Goal: Task Accomplishment & Management: Use online tool/utility

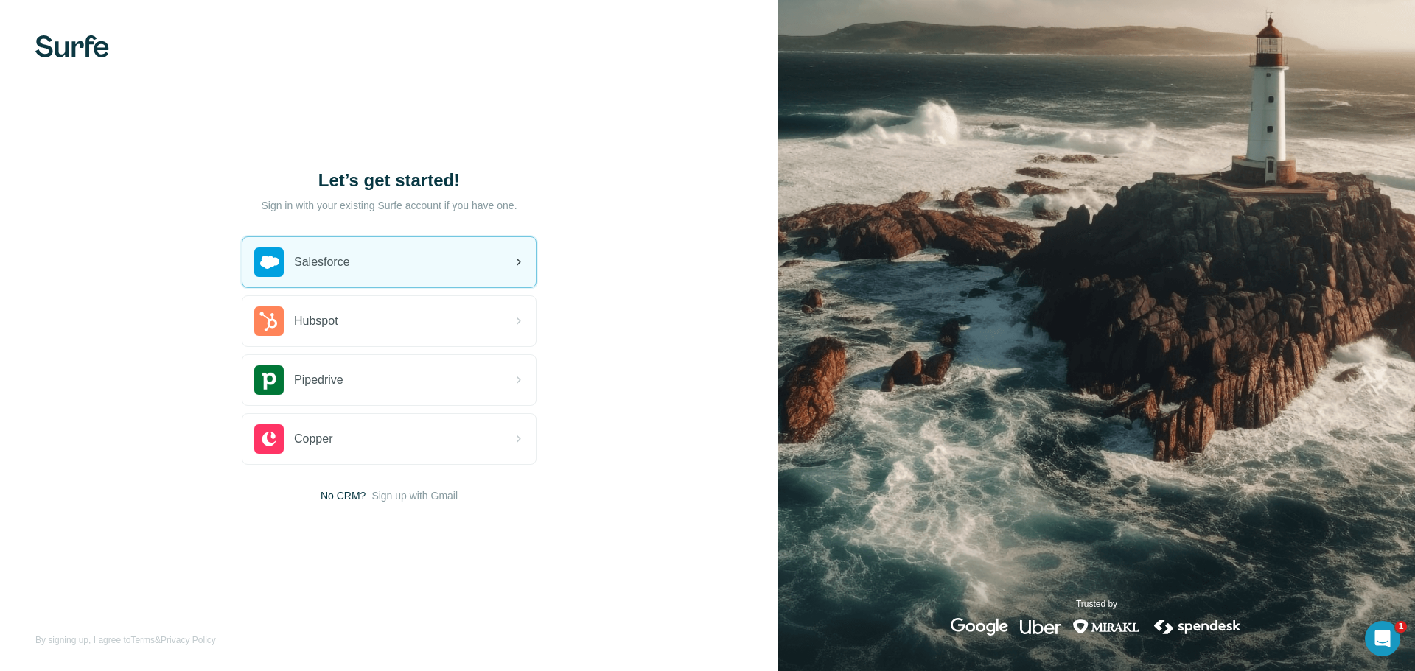
click at [520, 267] on icon at bounding box center [518, 262] width 18 height 18
click at [519, 266] on icon at bounding box center [518, 262] width 18 height 18
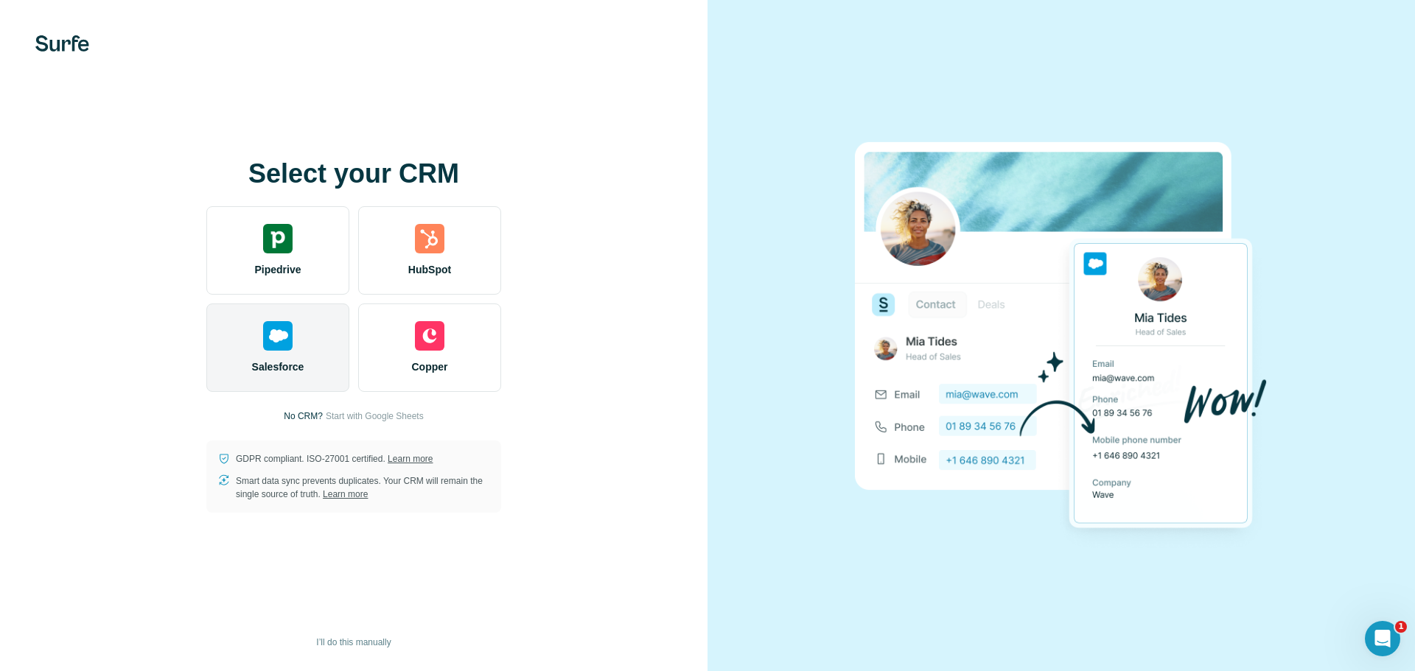
click at [273, 367] on span "Salesforce" at bounding box center [278, 367] width 52 height 15
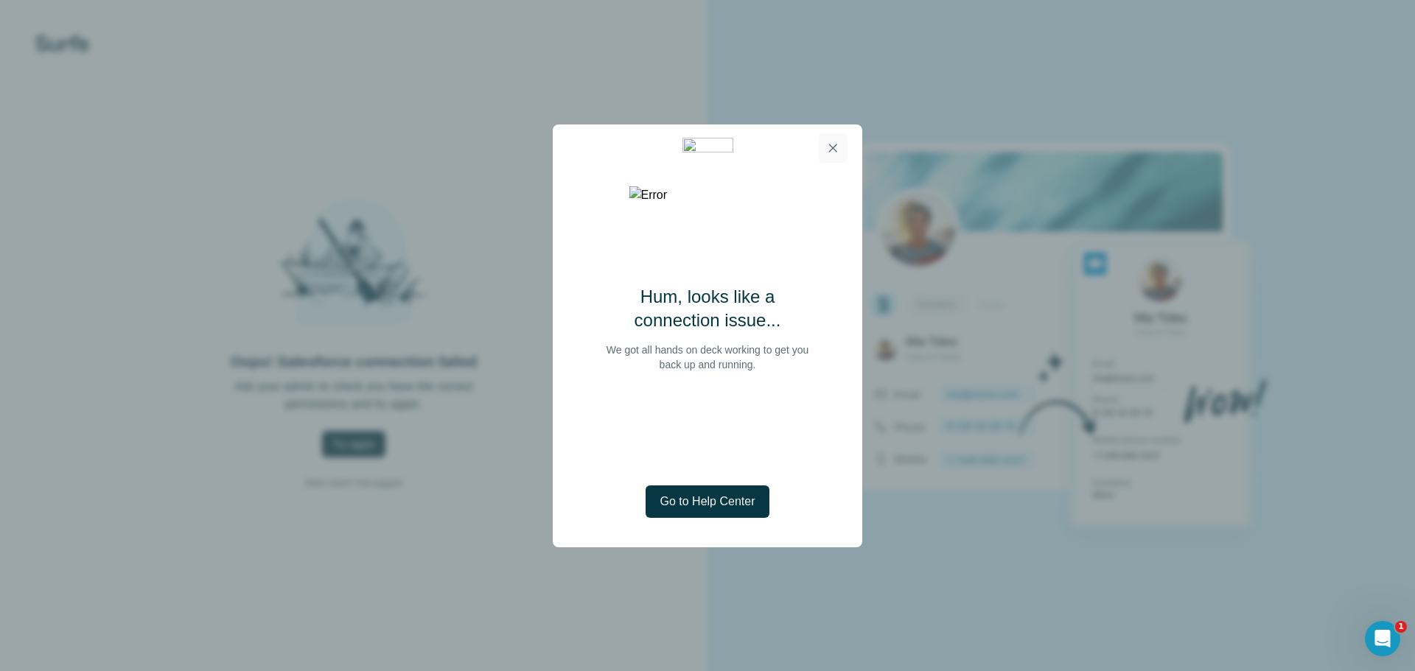
click at [833, 150] on icon "button" at bounding box center [832, 148] width 15 height 15
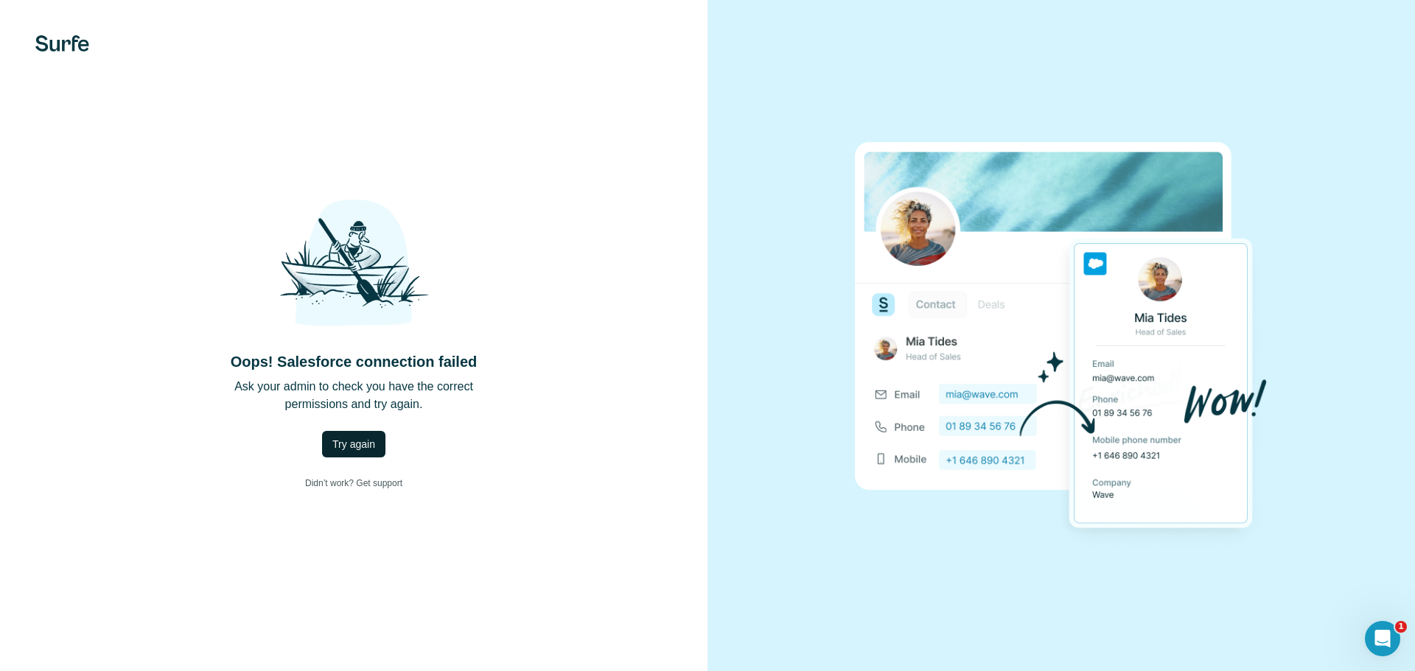
click at [365, 439] on span "Try again" at bounding box center [353, 444] width 43 height 15
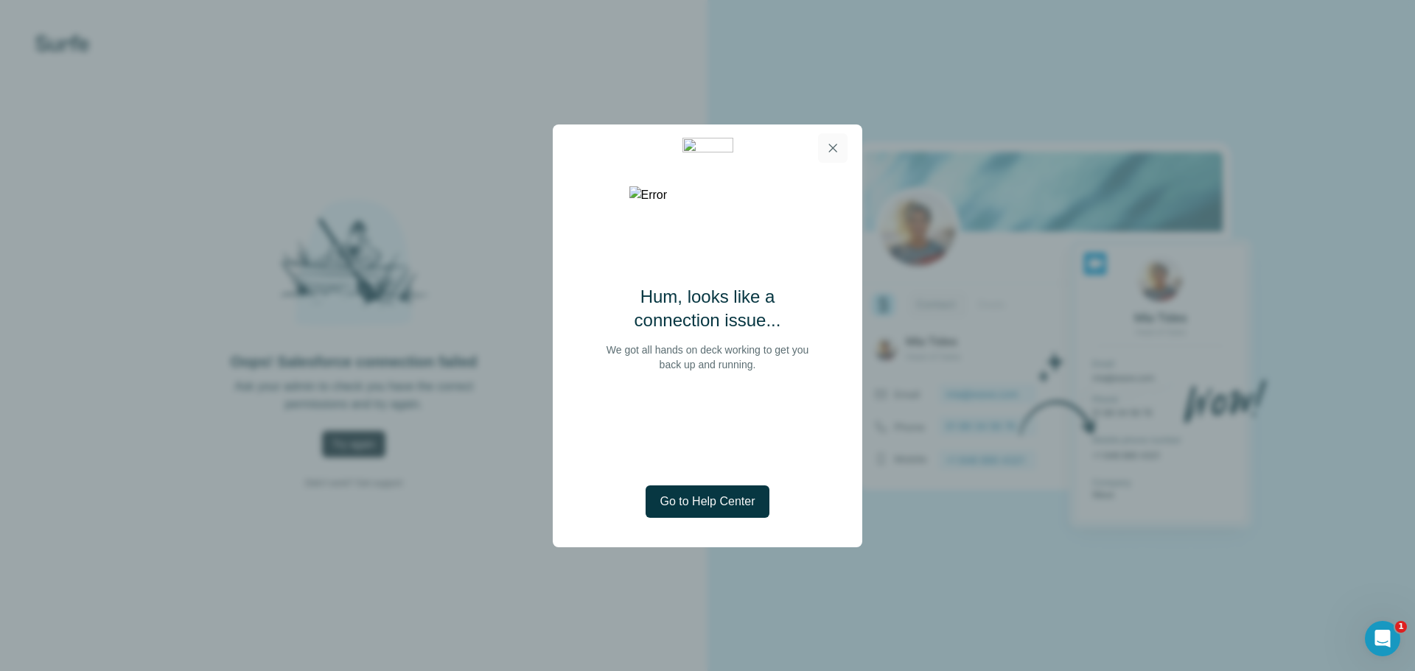
click at [830, 152] on icon "button" at bounding box center [832, 148] width 15 height 15
